Goal: Find specific page/section: Find specific page/section

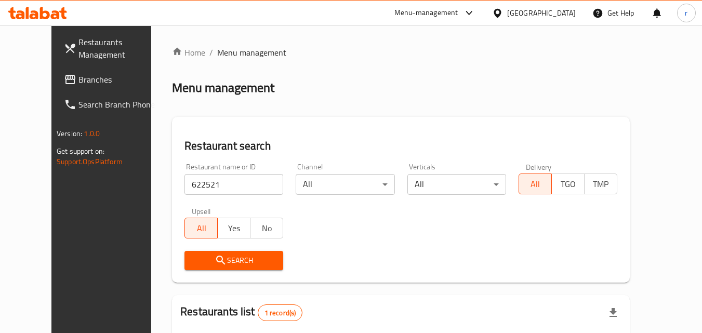
scroll to position [104, 0]
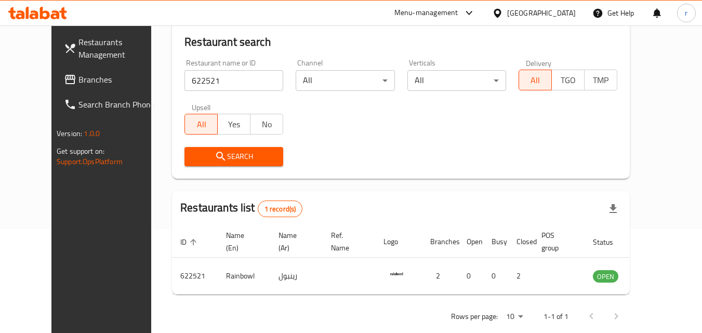
click at [507, 15] on div at bounding box center [499, 12] width 15 height 11
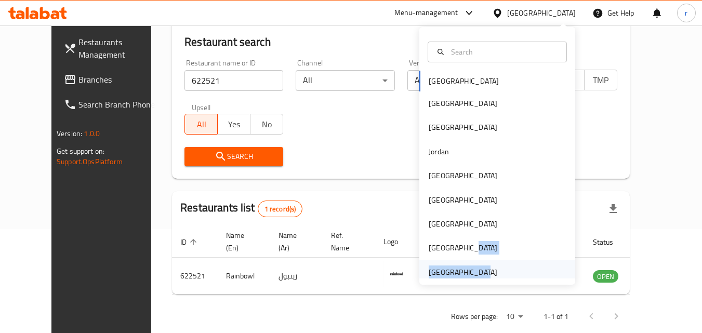
scroll to position [6, 0]
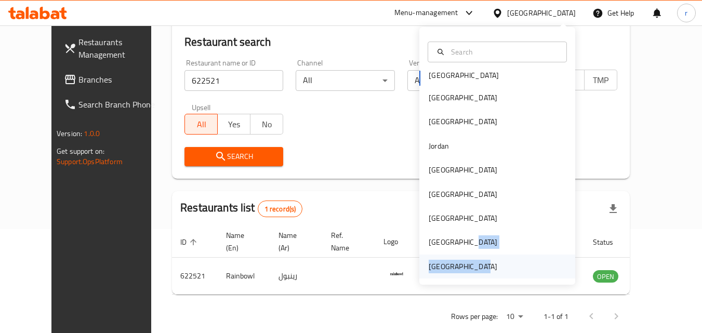
drag, startPoint x: 471, startPoint y: 259, endPoint x: 471, endPoint y: 272, distance: 13.0
click at [471, 272] on div "Bahrain Egypt Iraq Jordan Kuwait Oman Qatar Saudi Arabia United Arab Emirates" at bounding box center [497, 171] width 156 height 213
click at [468, 267] on div "[GEOGRAPHIC_DATA]" at bounding box center [462, 266] width 69 height 11
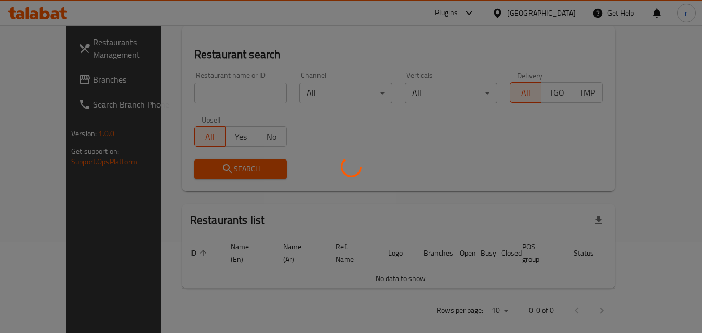
scroll to position [104, 0]
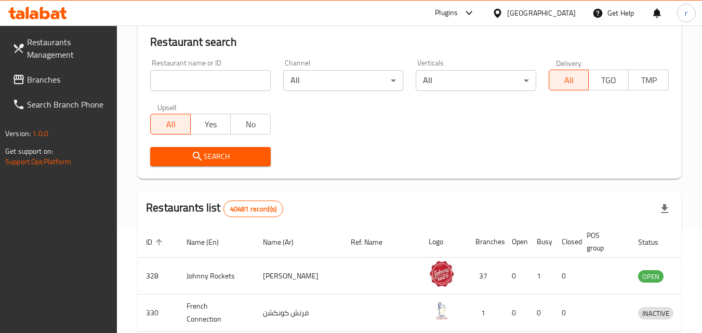
click at [88, 80] on span "Branches" at bounding box center [68, 79] width 82 height 12
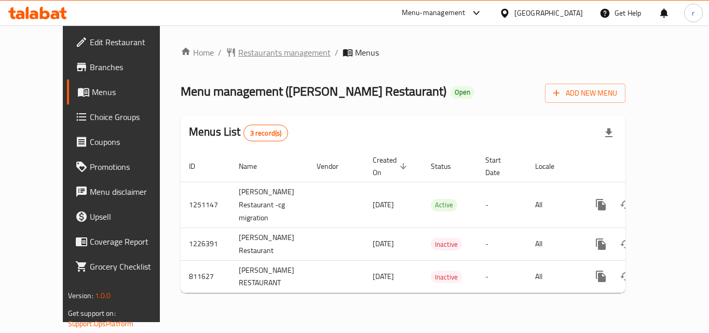
click at [239, 52] on span "Restaurants management" at bounding box center [284, 52] width 92 height 12
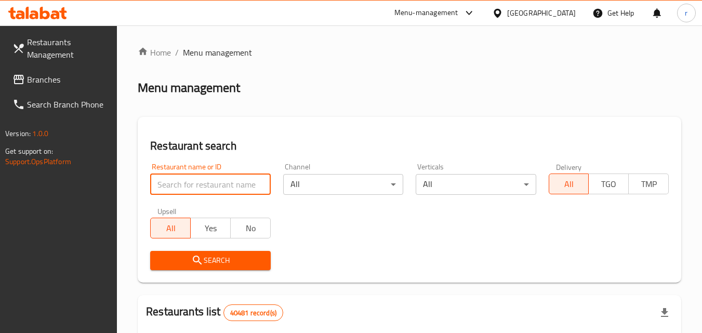
click at [250, 179] on input "search" at bounding box center [210, 184] width 120 height 21
paste input "654608"
type input "654608"
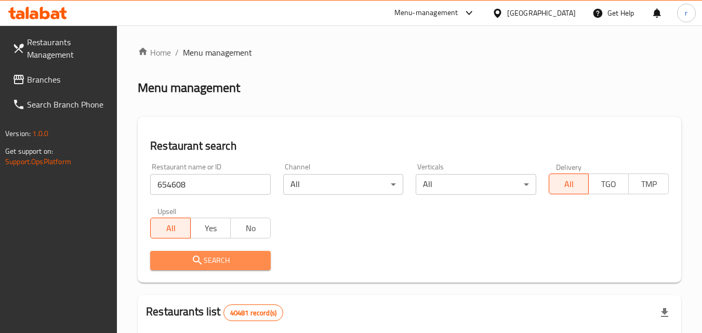
click at [209, 257] on span "Search" at bounding box center [209, 260] width 103 height 13
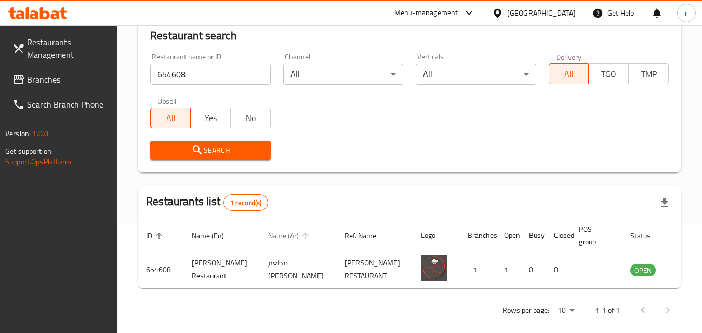
scroll to position [122, 0]
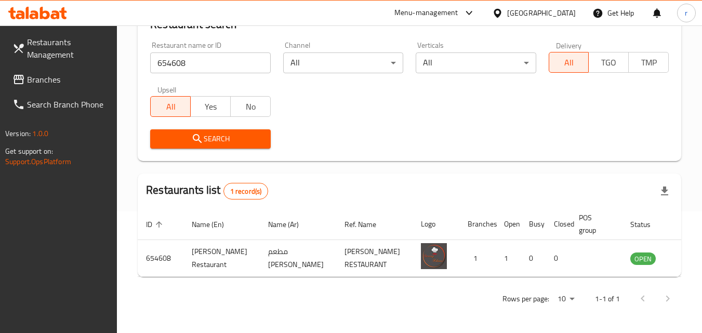
click at [484, 12] on div "Menu-management United Arab Emirates Get Help r" at bounding box center [544, 13] width 316 height 25
click at [506, 12] on div at bounding box center [499, 12] width 15 height 11
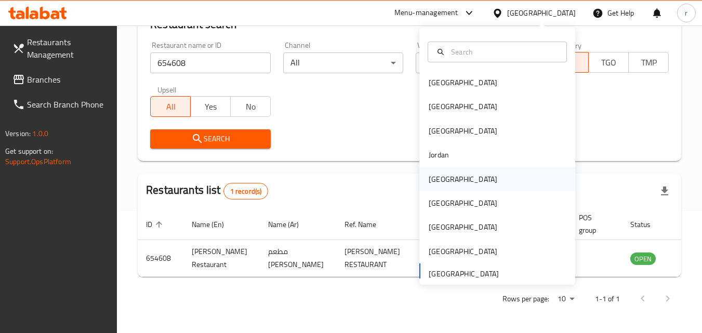
click at [429, 184] on div "Kuwait" at bounding box center [462, 178] width 69 height 11
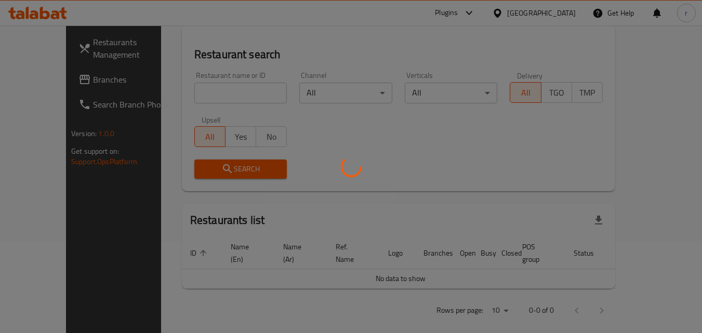
scroll to position [122, 0]
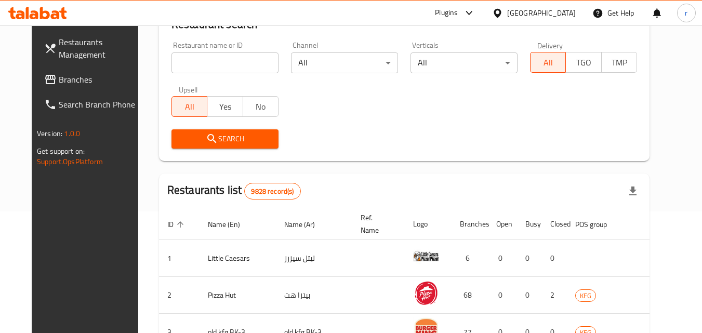
click at [64, 73] on link "Branches" at bounding box center [92, 79] width 113 height 25
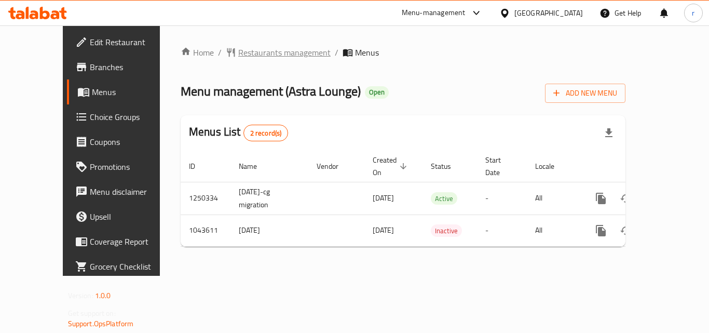
click at [238, 54] on span "Restaurants management" at bounding box center [284, 52] width 92 height 12
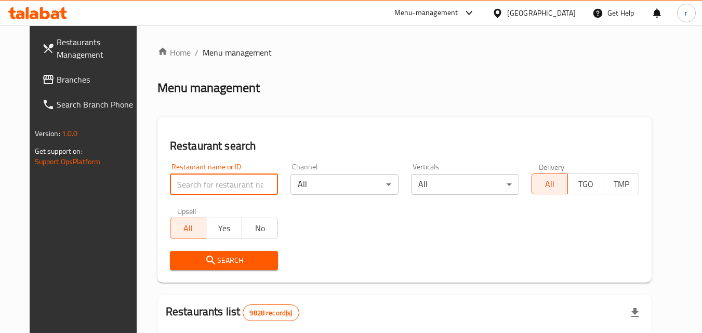
click at [215, 190] on input "search" at bounding box center [224, 184] width 108 height 21
paste input "662230"
type input "662230"
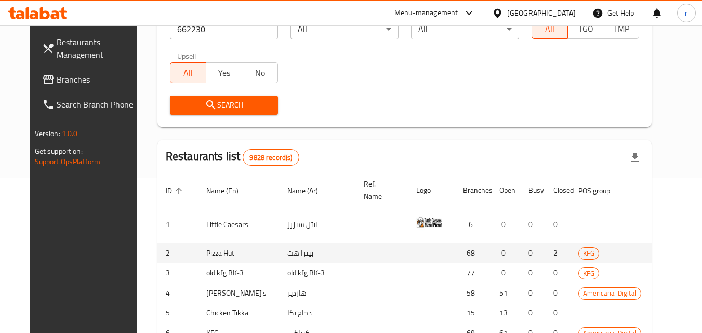
scroll to position [156, 0]
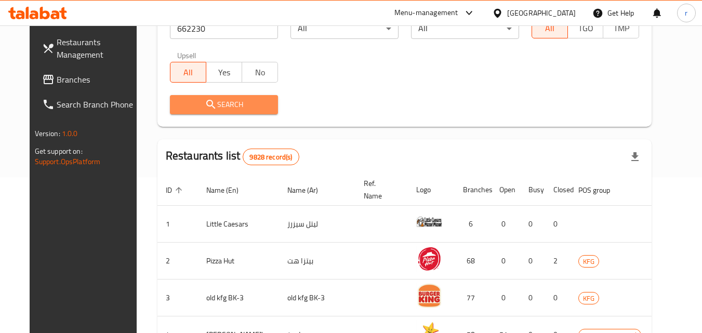
drag, startPoint x: 187, startPoint y: 97, endPoint x: 182, endPoint y: 105, distance: 9.4
click at [188, 97] on button "Search" at bounding box center [224, 104] width 108 height 19
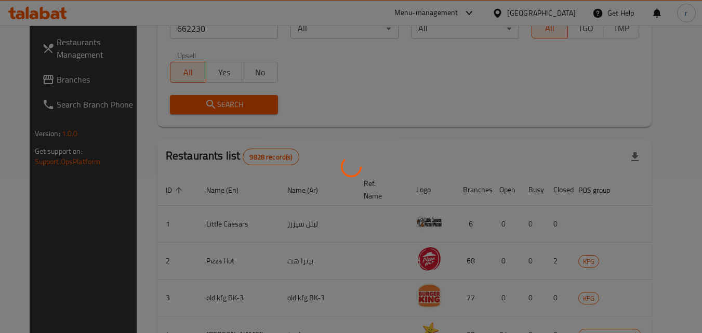
scroll to position [130, 0]
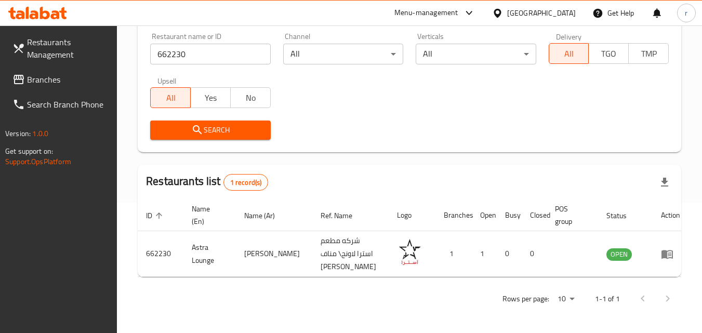
click at [558, 12] on div "Kuwait" at bounding box center [541, 12] width 69 height 11
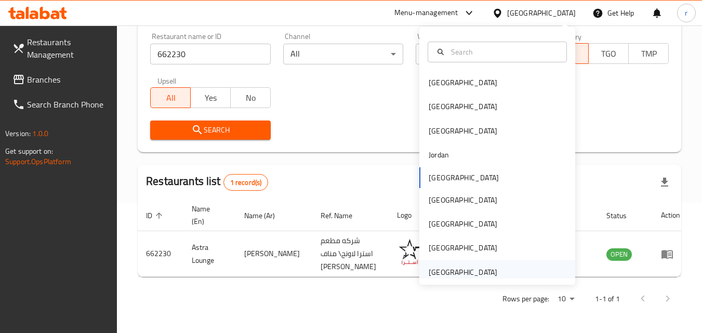
click at [476, 270] on div "[GEOGRAPHIC_DATA]" at bounding box center [462, 271] width 69 height 11
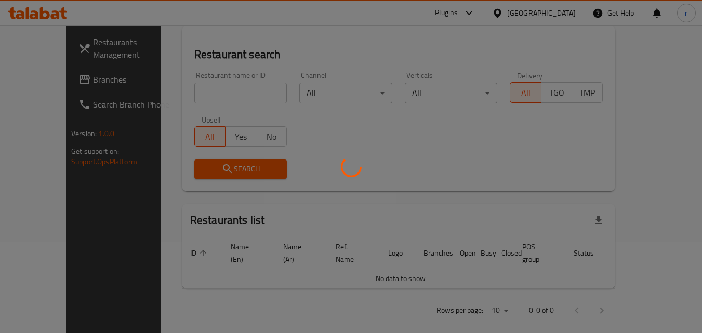
scroll to position [130, 0]
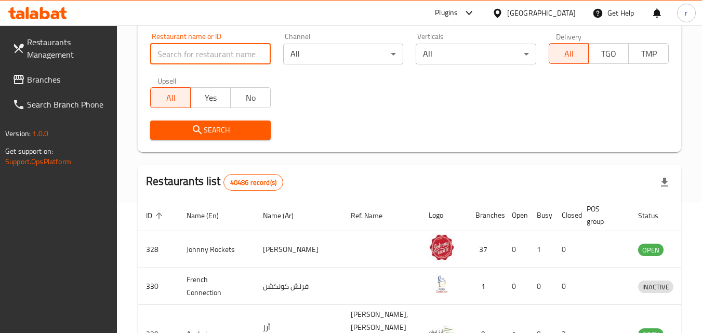
click at [211, 59] on input "search" at bounding box center [210, 54] width 120 height 21
paste input "31453"
type input "31453"
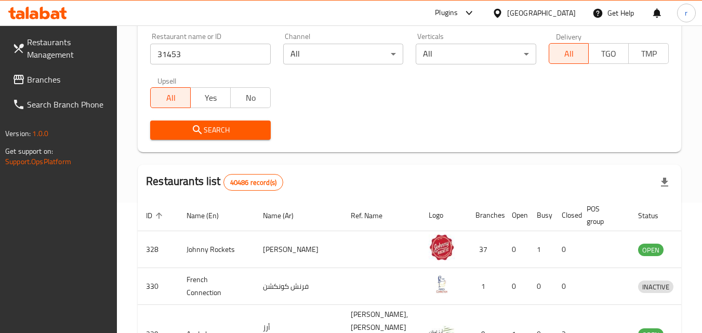
click at [72, 76] on span "Branches" at bounding box center [68, 79] width 82 height 12
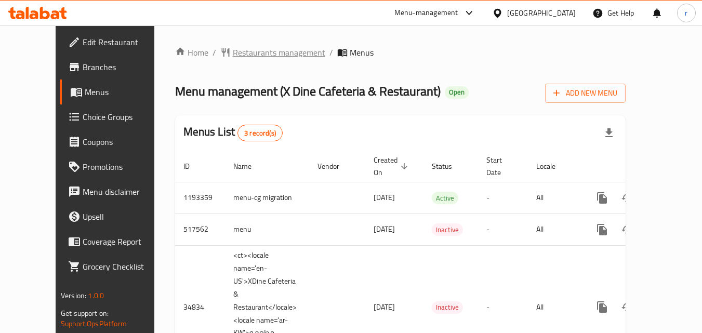
click at [233, 58] on span "Restaurants management" at bounding box center [279, 52] width 92 height 12
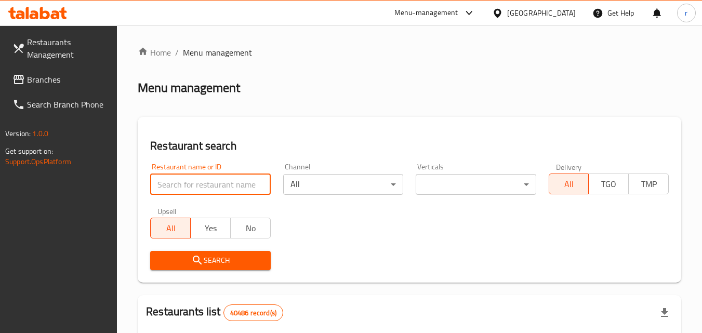
click at [223, 181] on input "search" at bounding box center [210, 184] width 120 height 21
paste input "17869"
type input "17869"
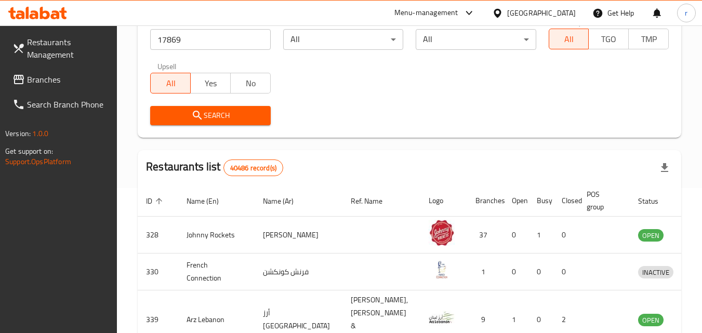
scroll to position [156, 0]
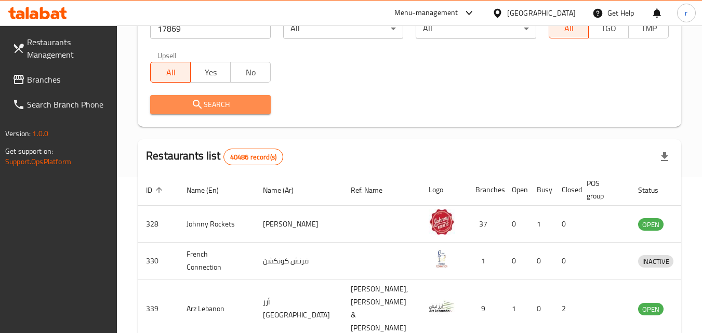
click at [207, 106] on span "Search" at bounding box center [209, 104] width 103 height 13
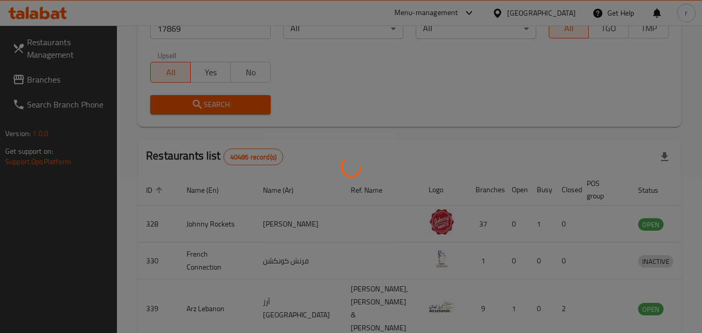
scroll to position [130, 0]
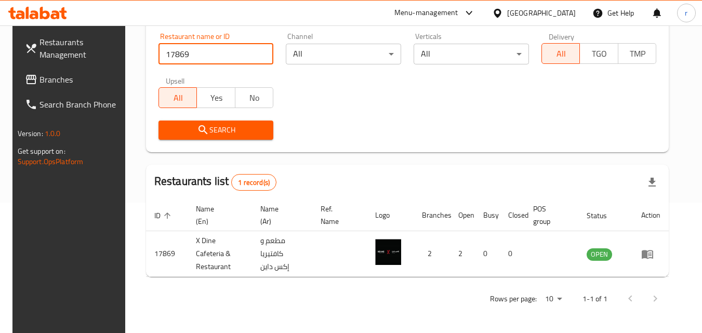
drag, startPoint x: 219, startPoint y: 52, endPoint x: 156, endPoint y: 55, distance: 62.9
click at [158, 55] on input "17869" at bounding box center [215, 54] width 115 height 21
paste input "744975"
type input "744975"
click at [197, 125] on icon "submit" at bounding box center [203, 130] width 12 height 12
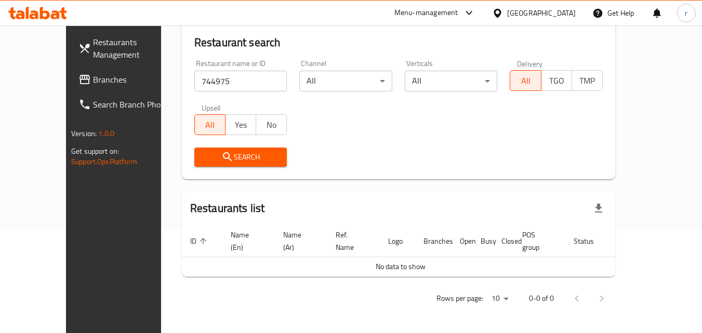
scroll to position [91, 0]
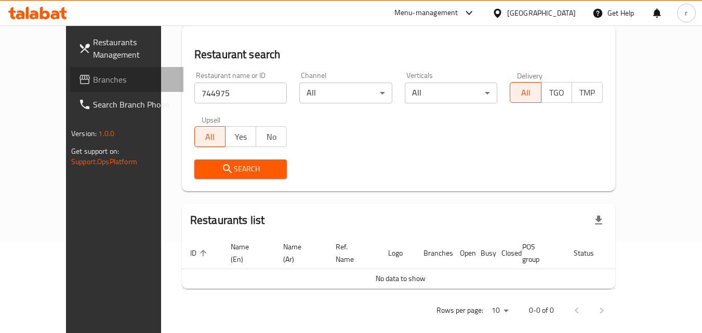
click at [79, 72] on link "Branches" at bounding box center [126, 79] width 113 height 25
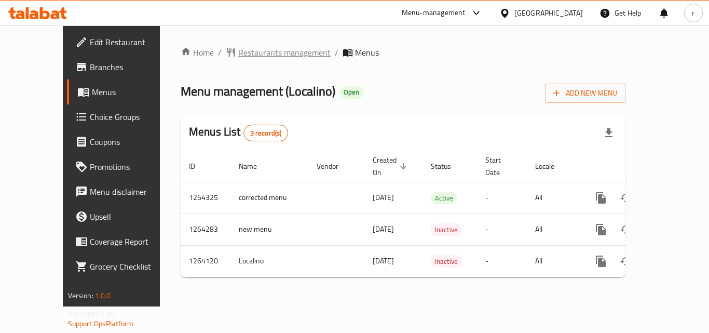
click at [238, 49] on span "Restaurants management" at bounding box center [284, 52] width 92 height 12
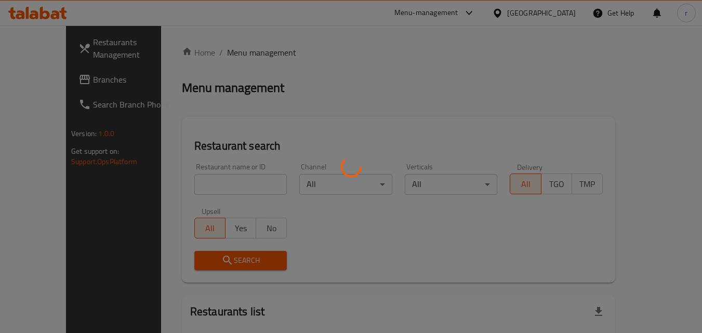
click at [196, 185] on div at bounding box center [351, 166] width 702 height 333
click at [197, 185] on div at bounding box center [351, 166] width 702 height 333
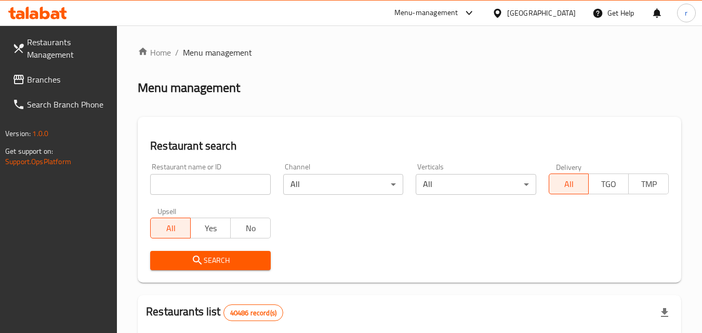
click at [197, 185] on input "search" at bounding box center [210, 184] width 120 height 21
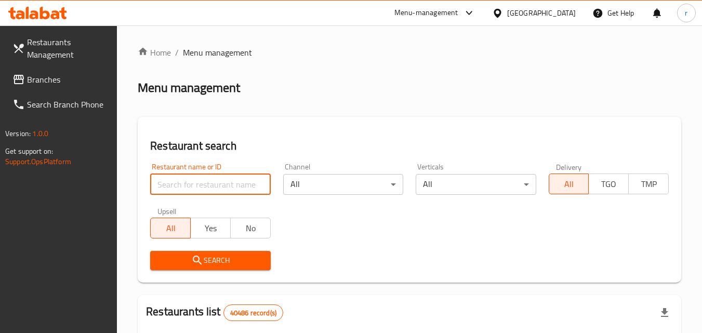
paste input "686212"
type input "686212"
click button "Search" at bounding box center [210, 260] width 120 height 19
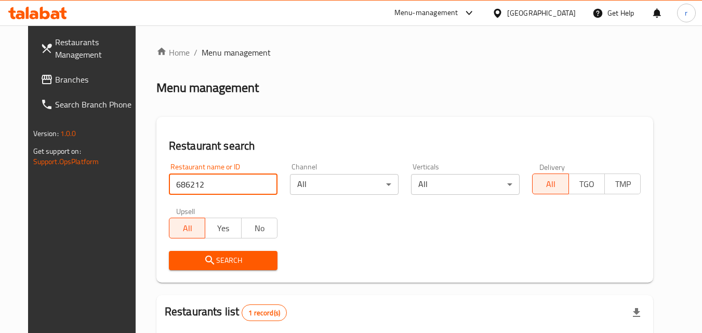
click at [249, 266] on span "Search" at bounding box center [223, 260] width 92 height 13
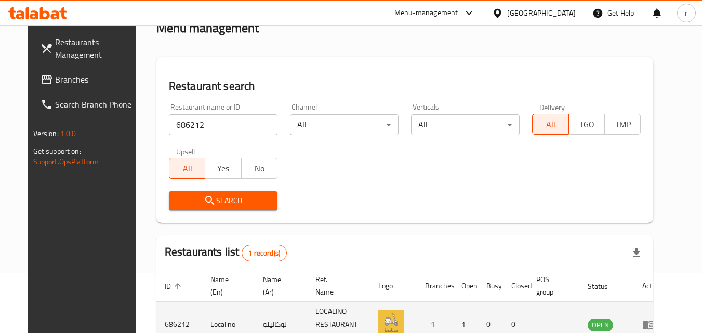
scroll to position [130, 0]
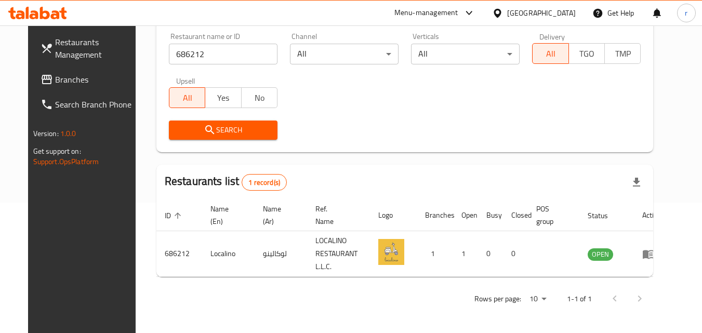
click at [515, 18] on div "[GEOGRAPHIC_DATA]" at bounding box center [541, 12] width 69 height 11
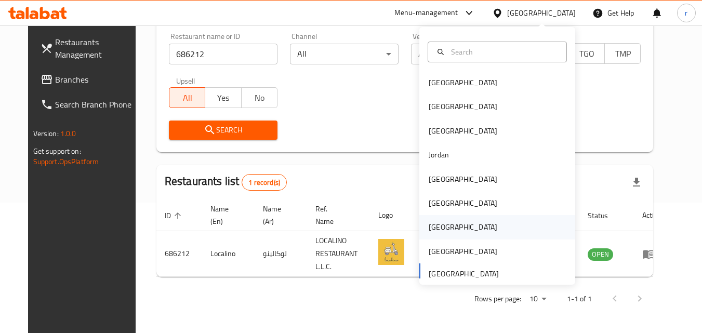
click at [438, 222] on div "[GEOGRAPHIC_DATA]" at bounding box center [462, 226] width 69 height 11
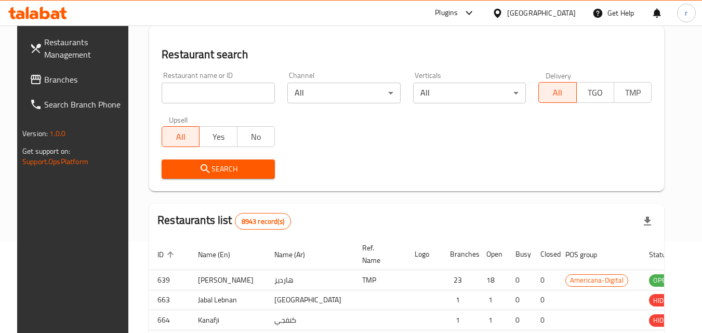
scroll to position [130, 0]
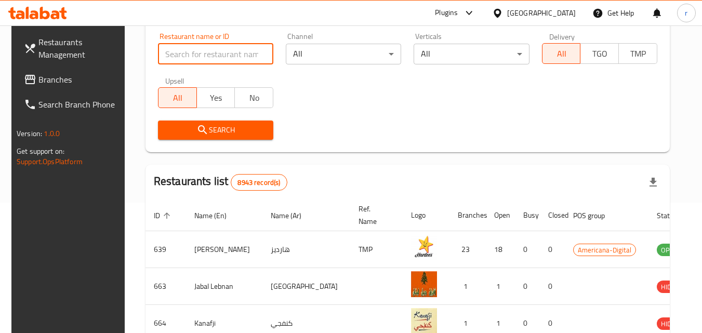
click at [176, 50] on input "search" at bounding box center [215, 54] width 115 height 21
click at [46, 76] on span "Branches" at bounding box center [79, 79] width 82 height 12
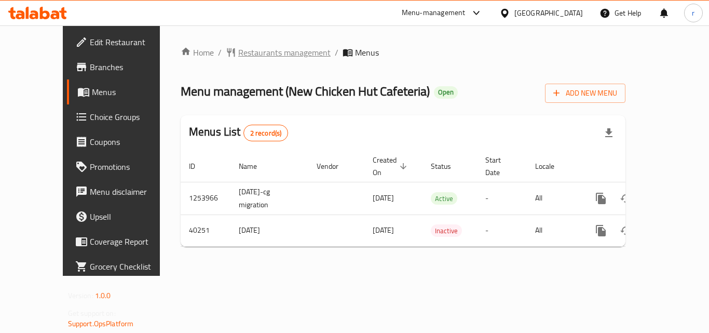
click at [238, 50] on span "Restaurants management" at bounding box center [284, 52] width 92 height 12
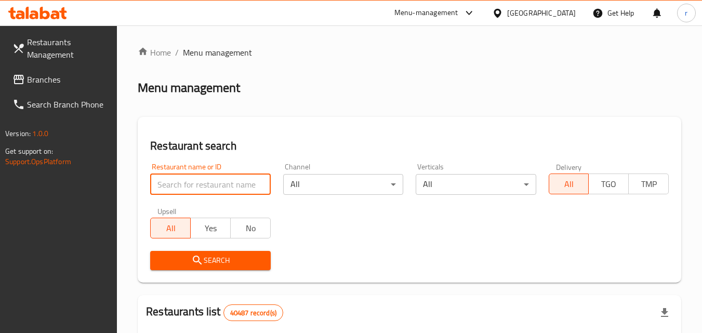
click at [237, 189] on input "search" at bounding box center [210, 184] width 120 height 21
paste input "20979"
type input "20979"
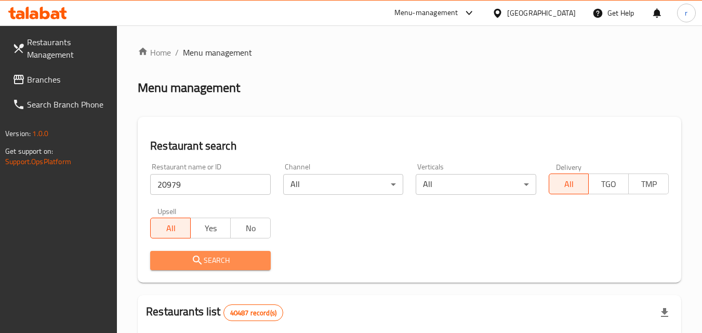
click at [226, 268] on button "Search" at bounding box center [210, 260] width 120 height 19
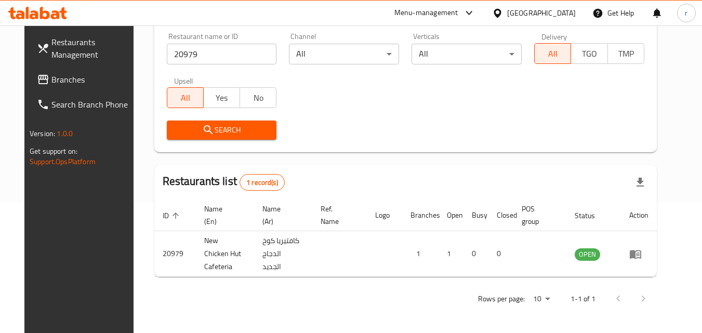
scroll to position [122, 0]
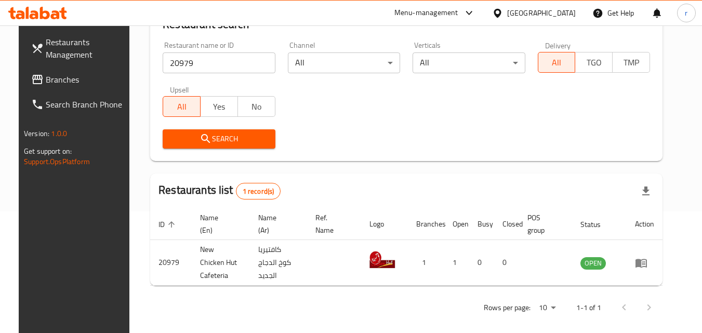
click at [503, 14] on icon at bounding box center [497, 13] width 11 height 11
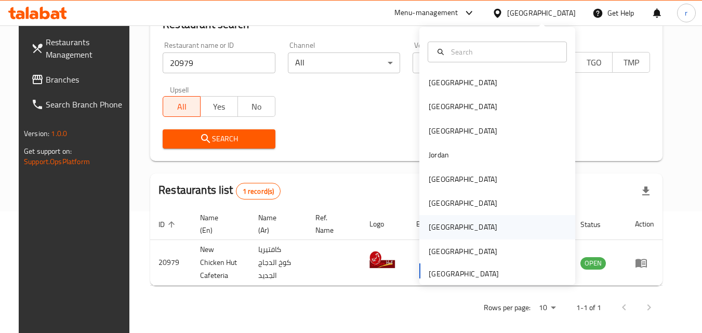
click at [440, 220] on div "[GEOGRAPHIC_DATA]" at bounding box center [462, 227] width 85 height 24
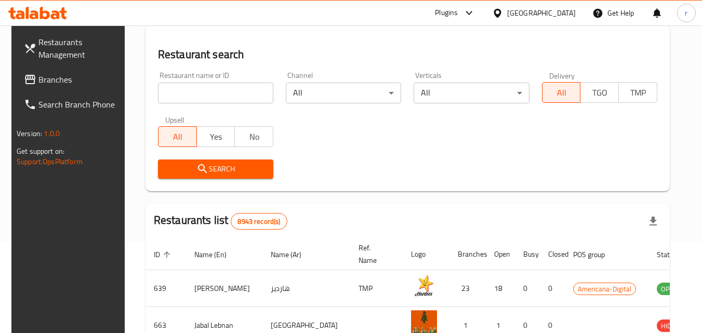
scroll to position [122, 0]
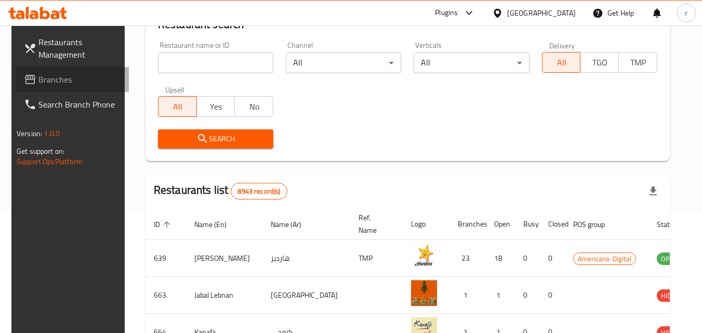
click at [79, 76] on span "Branches" at bounding box center [79, 79] width 82 height 12
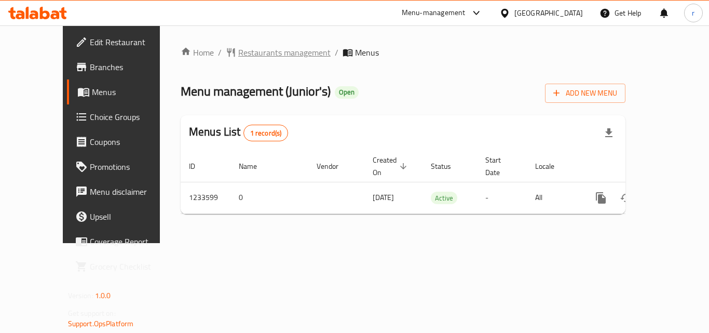
click at [238, 50] on span "Restaurants management" at bounding box center [284, 52] width 92 height 12
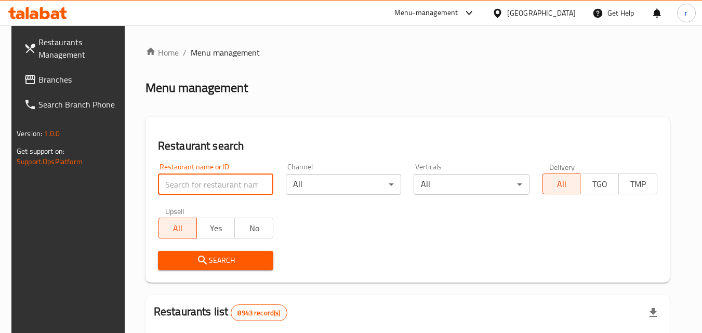
click at [204, 183] on input "search" at bounding box center [215, 184] width 115 height 21
paste input "678193"
type input "678193"
click button "Search" at bounding box center [215, 260] width 115 height 19
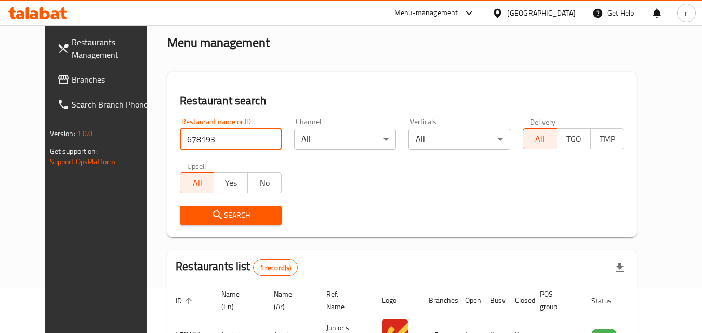
scroll to position [104, 0]
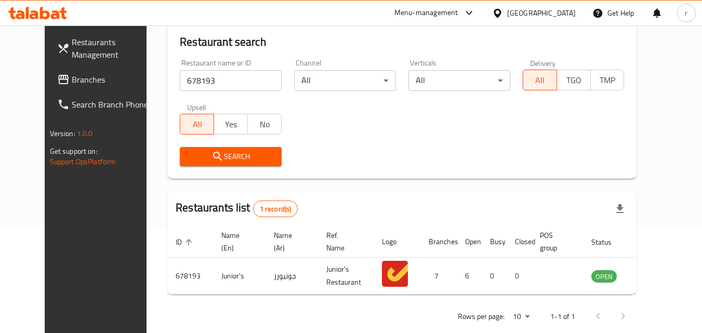
click at [501, 16] on icon at bounding box center [496, 12] width 7 height 9
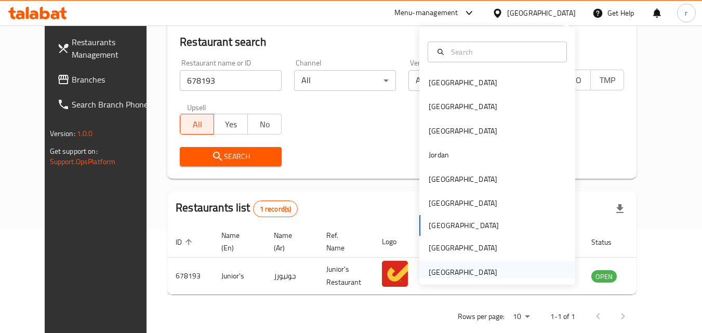
click at [472, 270] on div "[GEOGRAPHIC_DATA]" at bounding box center [462, 271] width 69 height 11
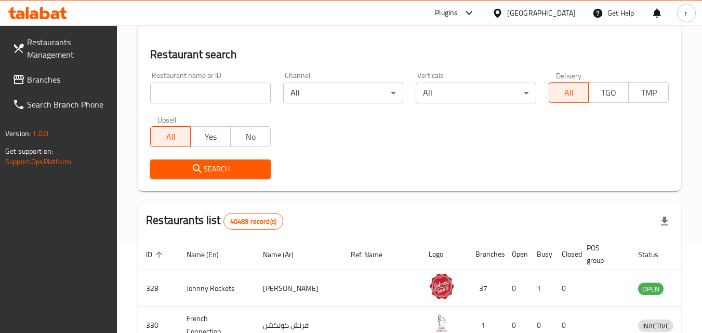
scroll to position [104, 0]
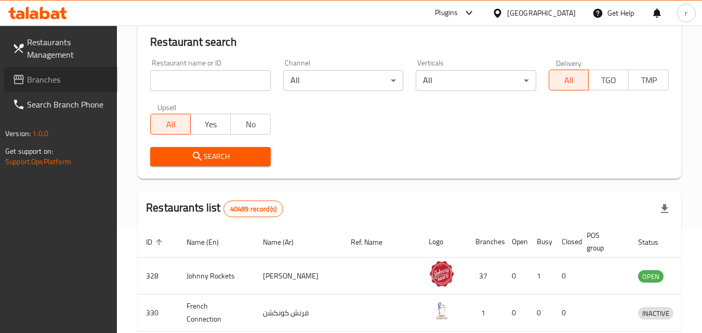
click at [53, 69] on link "Branches" at bounding box center [60, 79] width 113 height 25
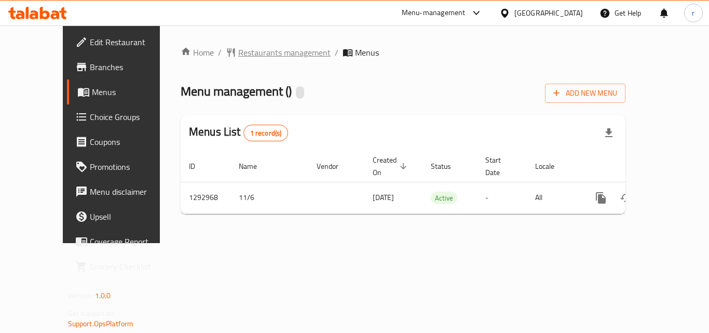
click at [238, 50] on span "Restaurants management" at bounding box center [284, 52] width 92 height 12
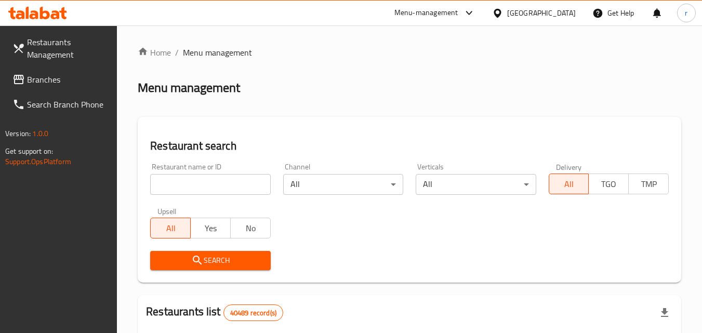
click at [234, 189] on input "search" at bounding box center [210, 184] width 120 height 21
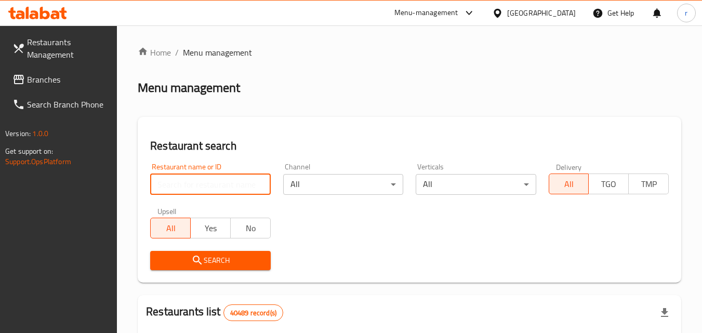
paste input "699319"
type input "699319"
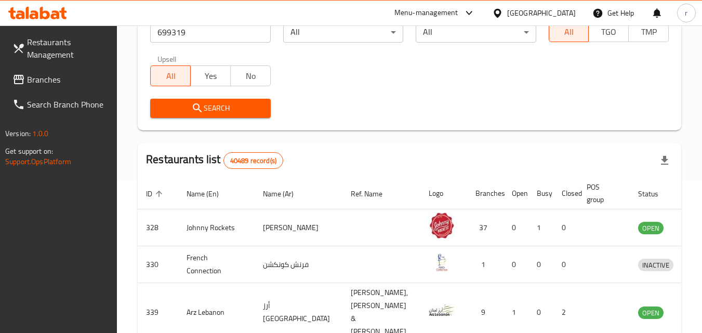
scroll to position [156, 0]
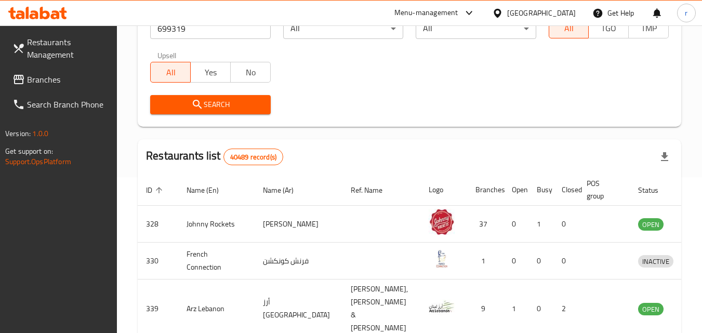
click at [233, 103] on span "Search" at bounding box center [209, 104] width 103 height 13
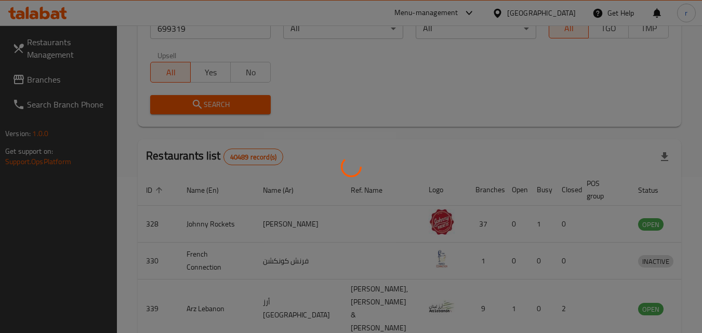
scroll to position [143, 0]
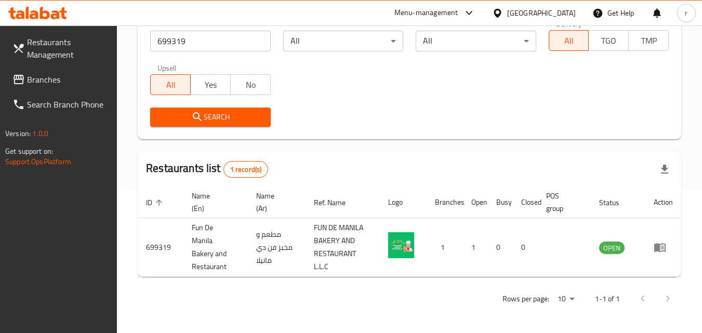
click at [526, 14] on div "[GEOGRAPHIC_DATA]" at bounding box center [541, 12] width 69 height 11
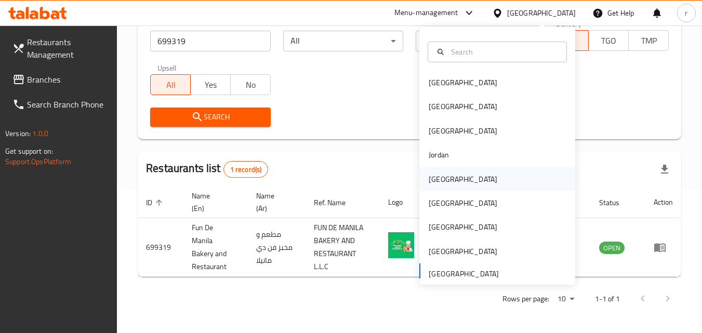
click at [437, 183] on div "Kuwait" at bounding box center [462, 178] width 69 height 11
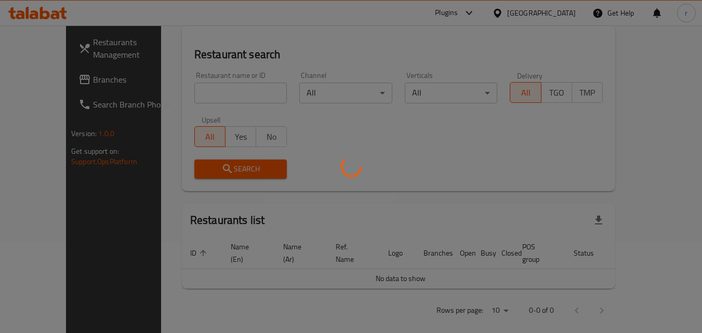
scroll to position [143, 0]
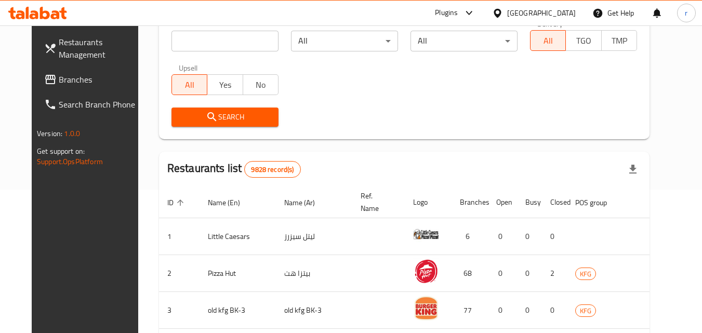
click at [211, 95] on div at bounding box center [351, 166] width 702 height 333
click at [205, 38] on input "search" at bounding box center [224, 41] width 107 height 21
paste input "21692"
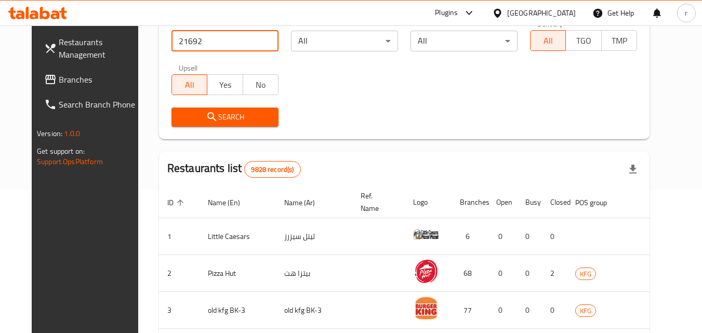
type input "21692"
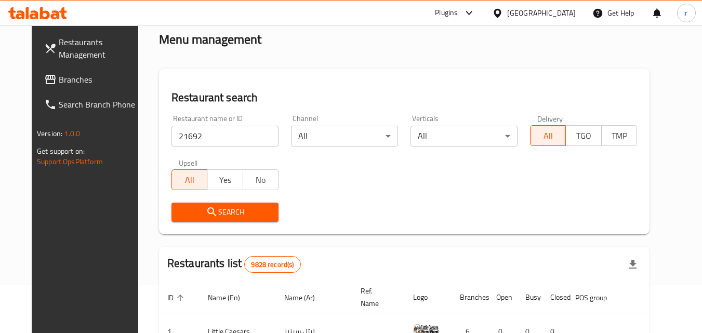
scroll to position [39, 0]
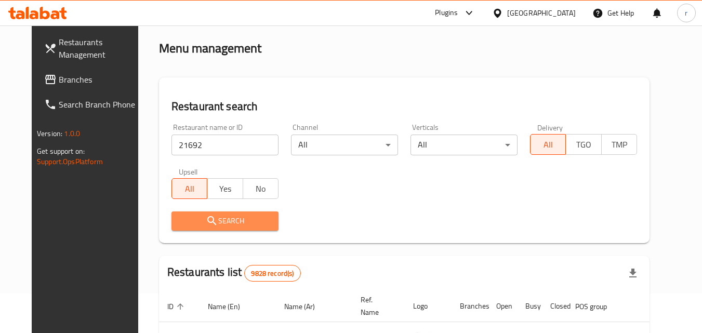
click at [243, 217] on span "Search" at bounding box center [225, 220] width 90 height 13
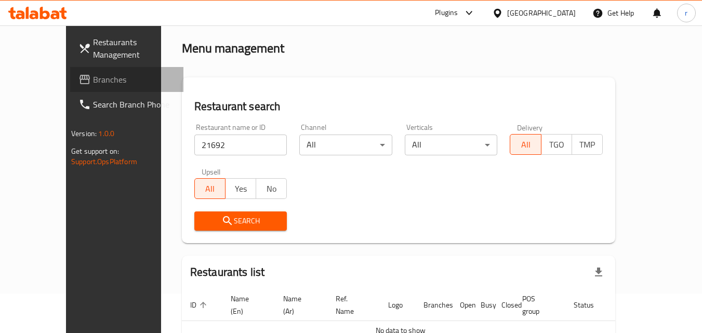
click at [93, 83] on span "Branches" at bounding box center [134, 79] width 82 height 12
drag, startPoint x: 240, startPoint y: 238, endPoint x: 232, endPoint y: 235, distance: 9.4
click at [233, 239] on div "Restaurant search Restaurant name or ID 21692 Restaurant name or ID Channel All…" at bounding box center [398, 160] width 433 height 166
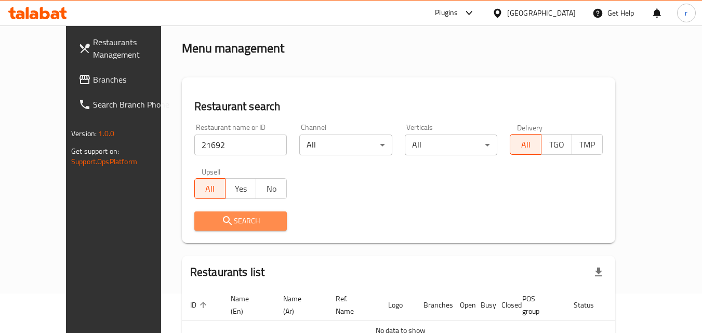
click at [223, 220] on span "Search" at bounding box center [241, 220] width 76 height 13
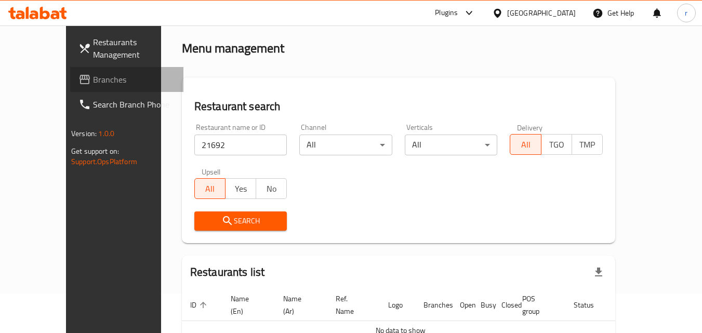
click at [70, 69] on link "Branches" at bounding box center [126, 79] width 113 height 25
click at [70, 70] on link "Branches" at bounding box center [126, 79] width 113 height 25
click at [70, 88] on link "Branches" at bounding box center [126, 79] width 113 height 25
click at [444, 60] on div "Home / Menu management Menu management Restaurant search Restaurant name or ID …" at bounding box center [398, 191] width 433 height 369
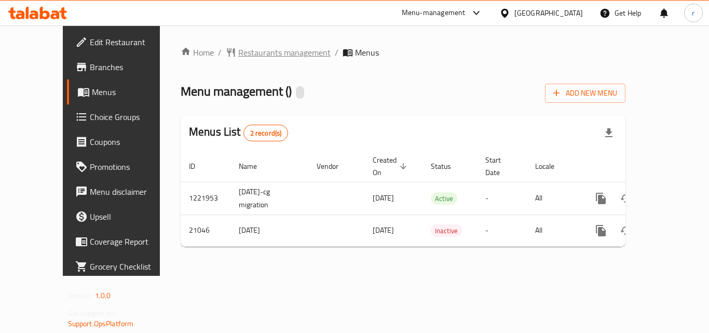
click at [238, 50] on span "Restaurants management" at bounding box center [284, 52] width 92 height 12
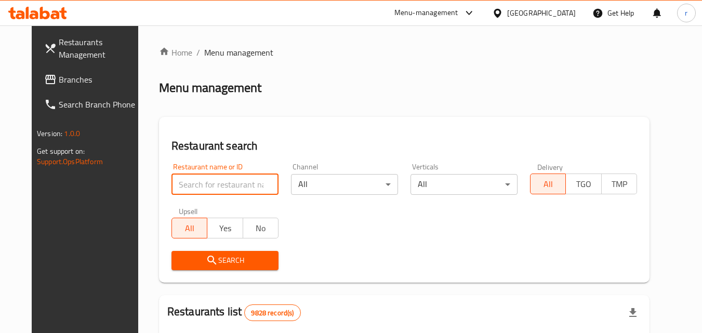
click at [195, 186] on input "search" at bounding box center [224, 184] width 107 height 21
paste input "11170"
type input "11170"
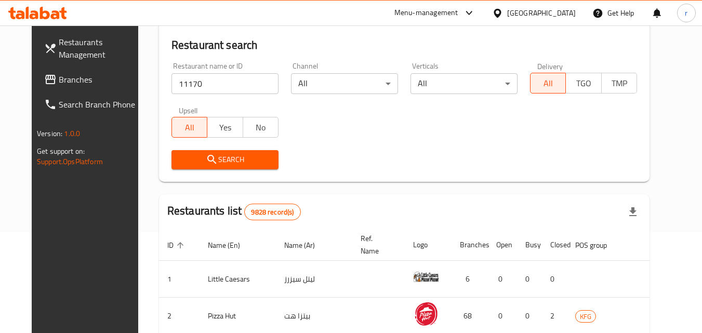
scroll to position [104, 0]
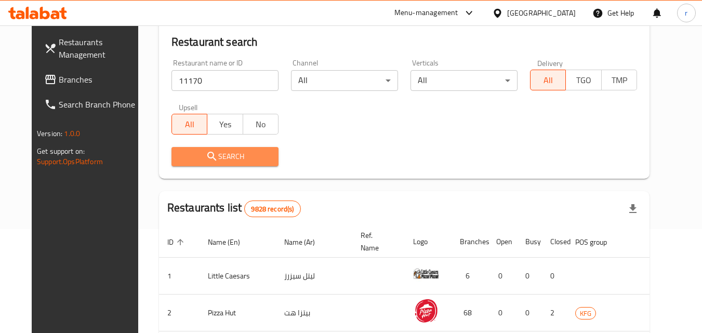
click at [229, 160] on span "Search" at bounding box center [225, 156] width 90 height 13
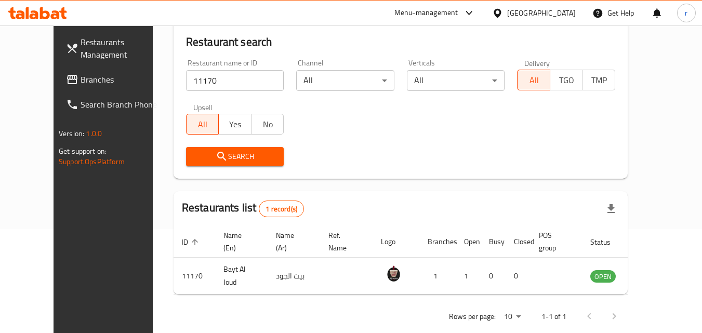
click at [507, 8] on div at bounding box center [499, 12] width 15 height 11
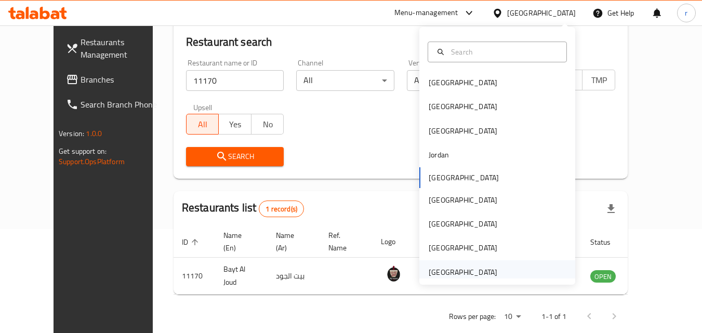
click at [495, 270] on div "[GEOGRAPHIC_DATA]" at bounding box center [462, 272] width 85 height 24
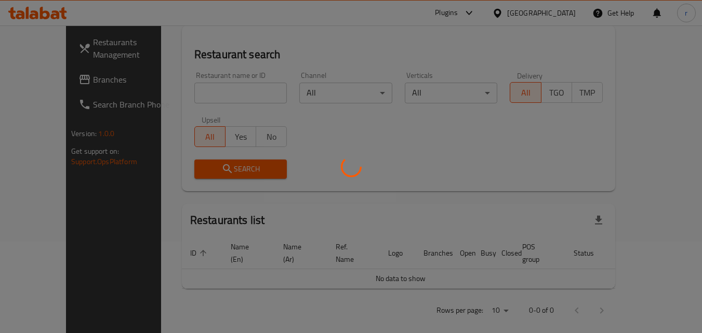
scroll to position [104, 0]
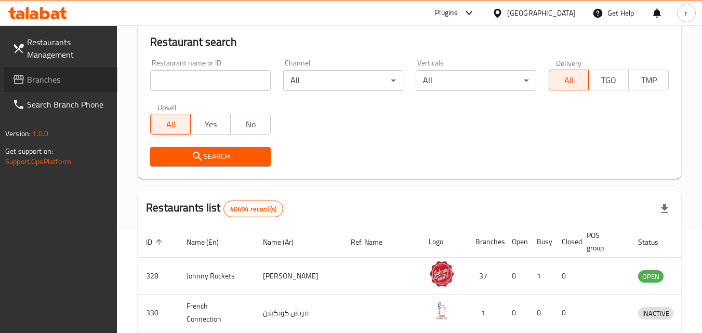
click at [64, 87] on link "Branches" at bounding box center [60, 79] width 113 height 25
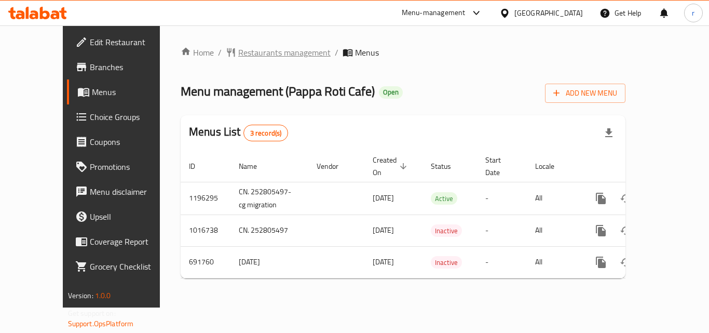
click at [238, 51] on span "Restaurants management" at bounding box center [284, 52] width 92 height 12
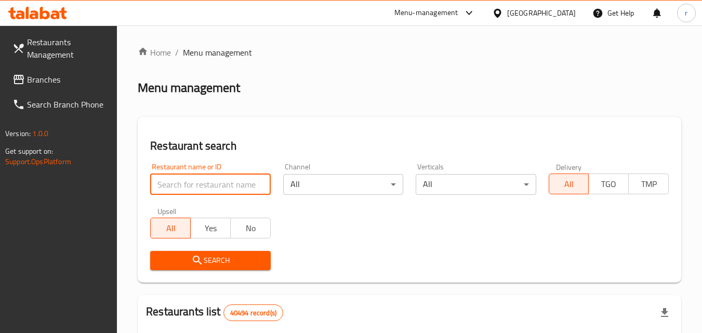
click at [223, 192] on input "search" at bounding box center [210, 184] width 120 height 21
paste input "643352"
type input "643352"
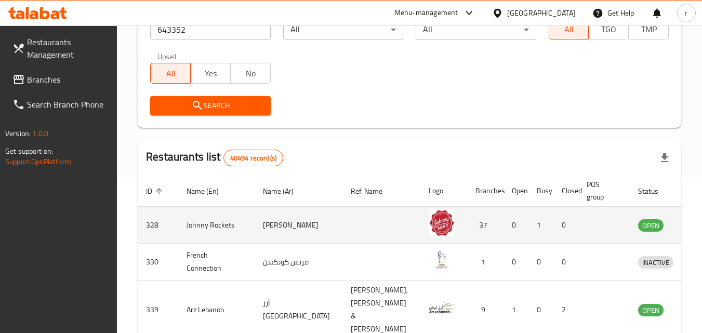
scroll to position [156, 0]
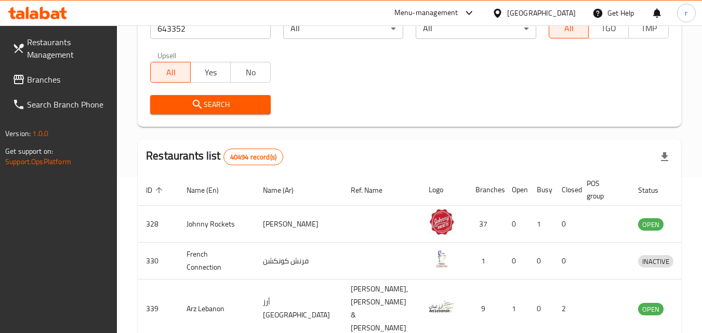
click at [202, 104] on icon "submit" at bounding box center [197, 104] width 12 height 12
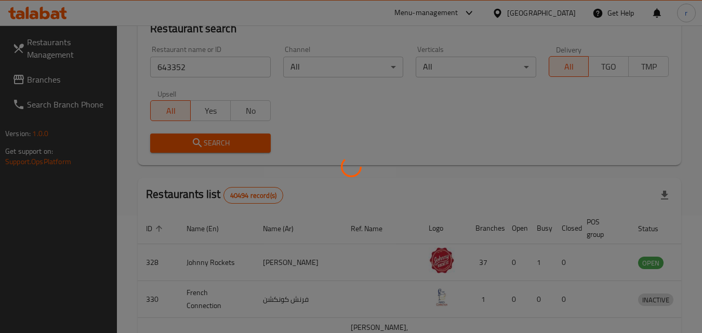
scroll to position [122, 0]
